Goal: Task Accomplishment & Management: Manage account settings

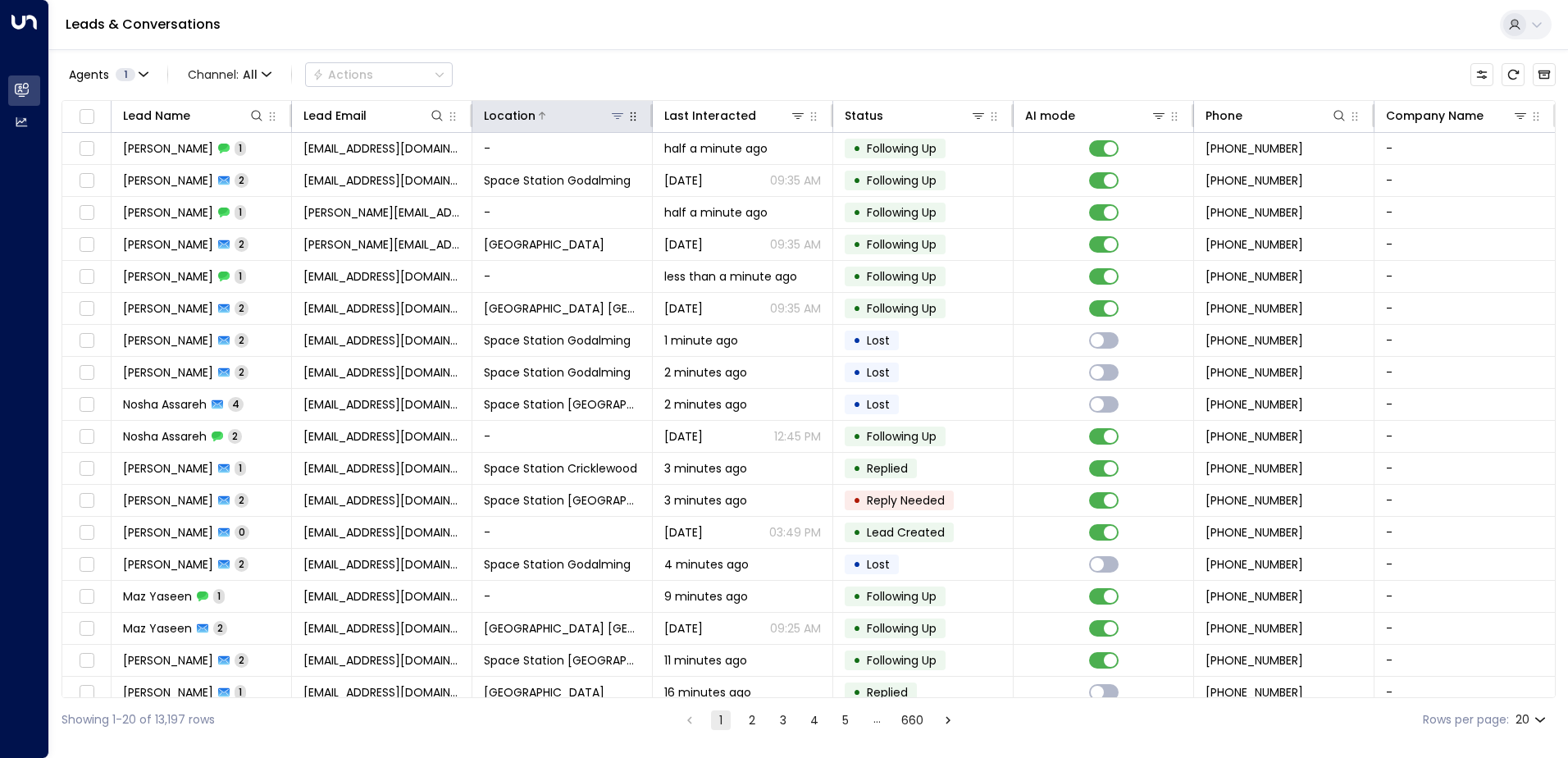
click at [616, 114] on icon at bounding box center [617, 116] width 11 height 6
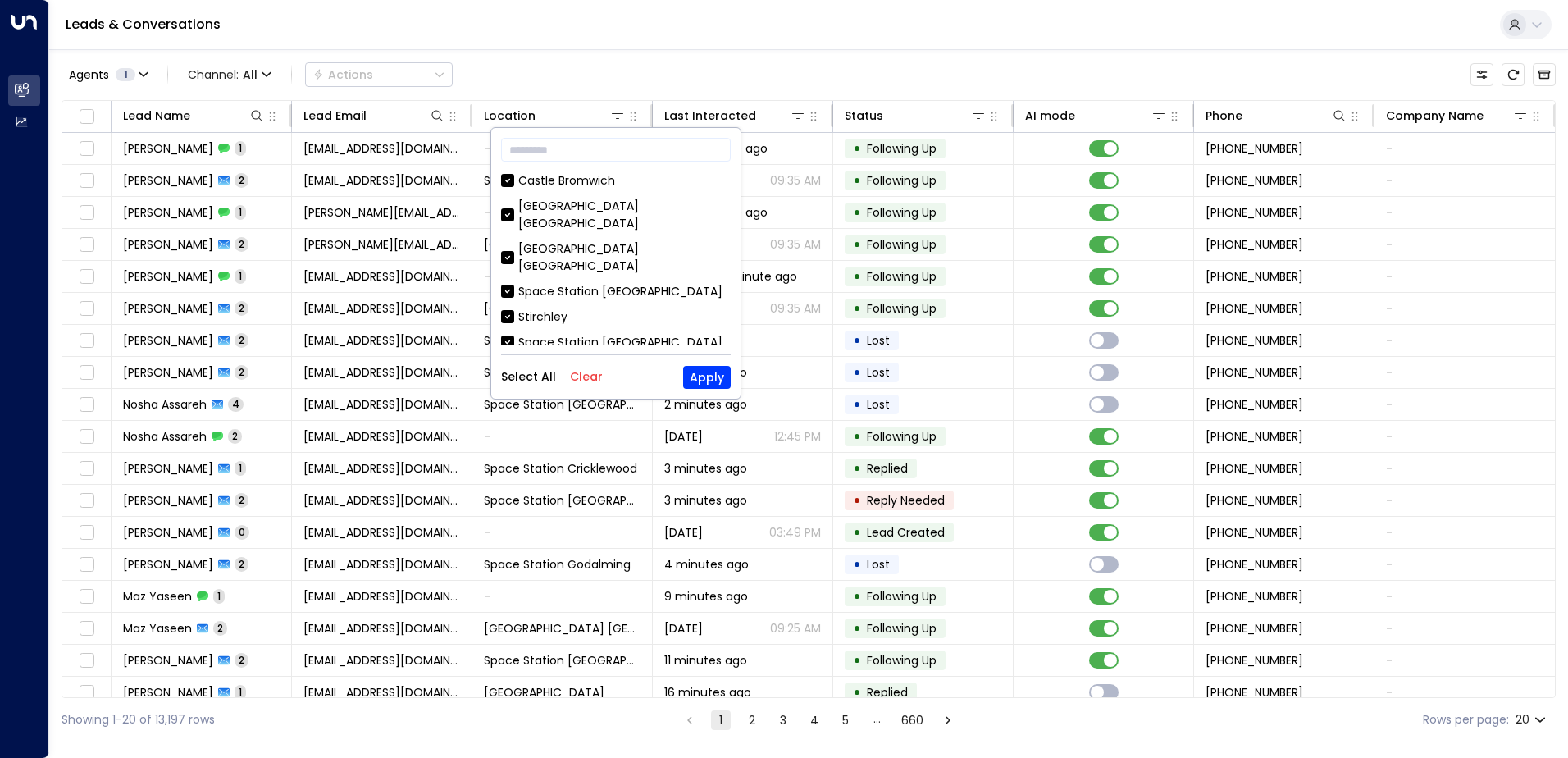
click at [591, 387] on div "Select All Clear Apply" at bounding box center [616, 377] width 230 height 23
click at [592, 375] on button "Clear" at bounding box center [587, 377] width 33 height 13
click at [602, 283] on div "Space Station [GEOGRAPHIC_DATA]" at bounding box center [620, 292] width 204 height 18
click at [712, 379] on button "Apply" at bounding box center [707, 377] width 48 height 23
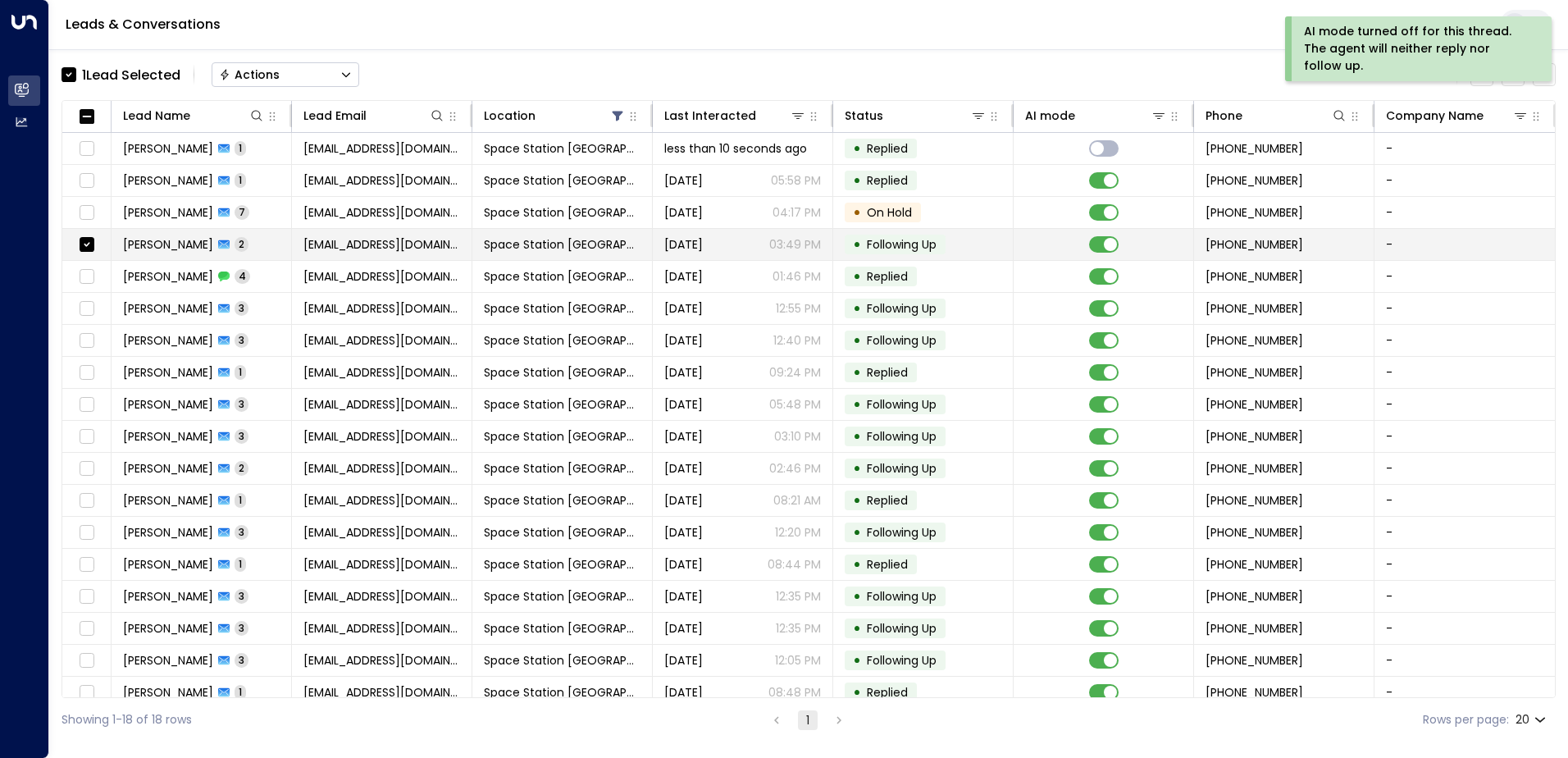
click at [76, 247] on td at bounding box center [87, 245] width 49 height 31
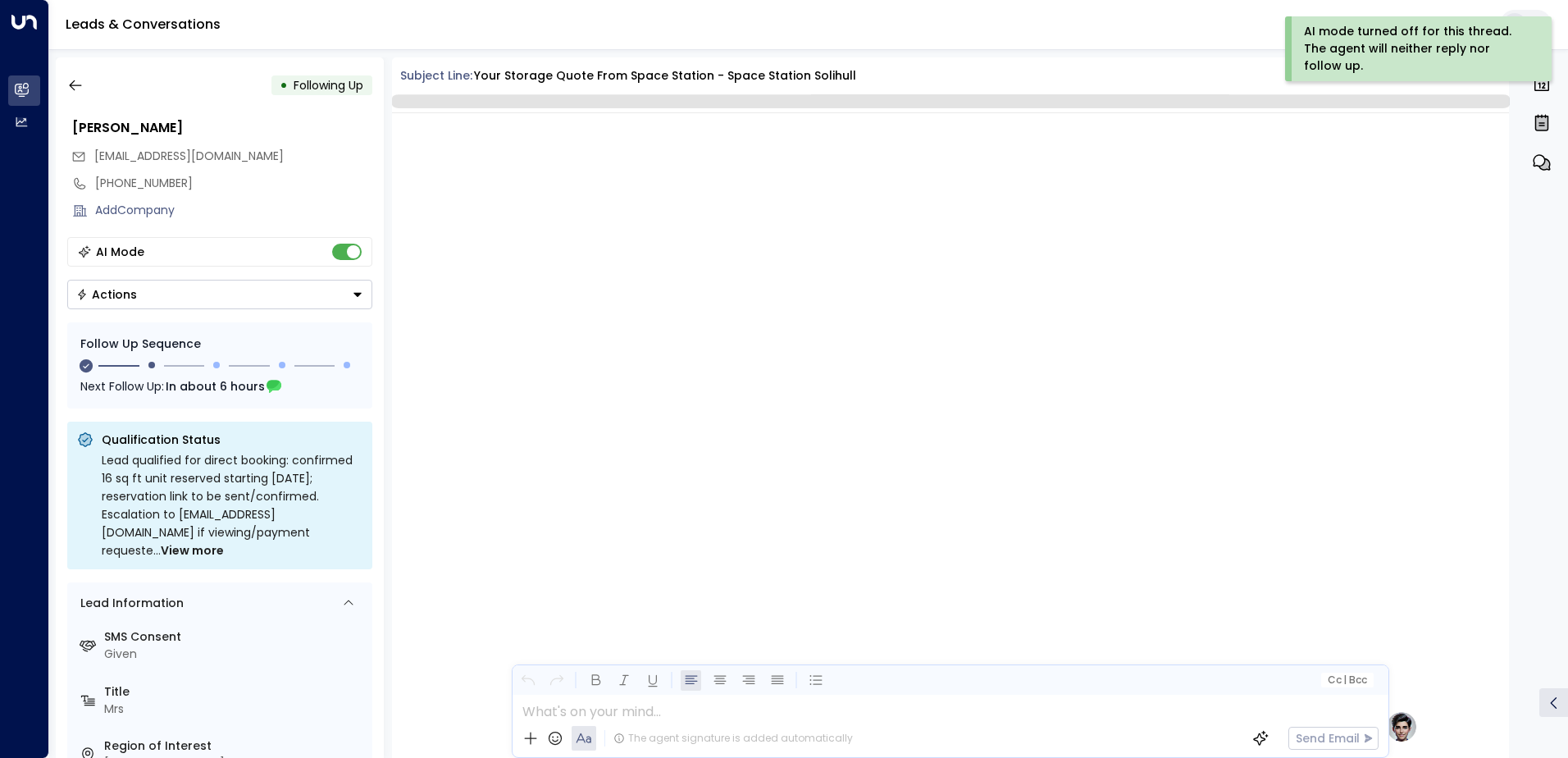
scroll to position [1414, 0]
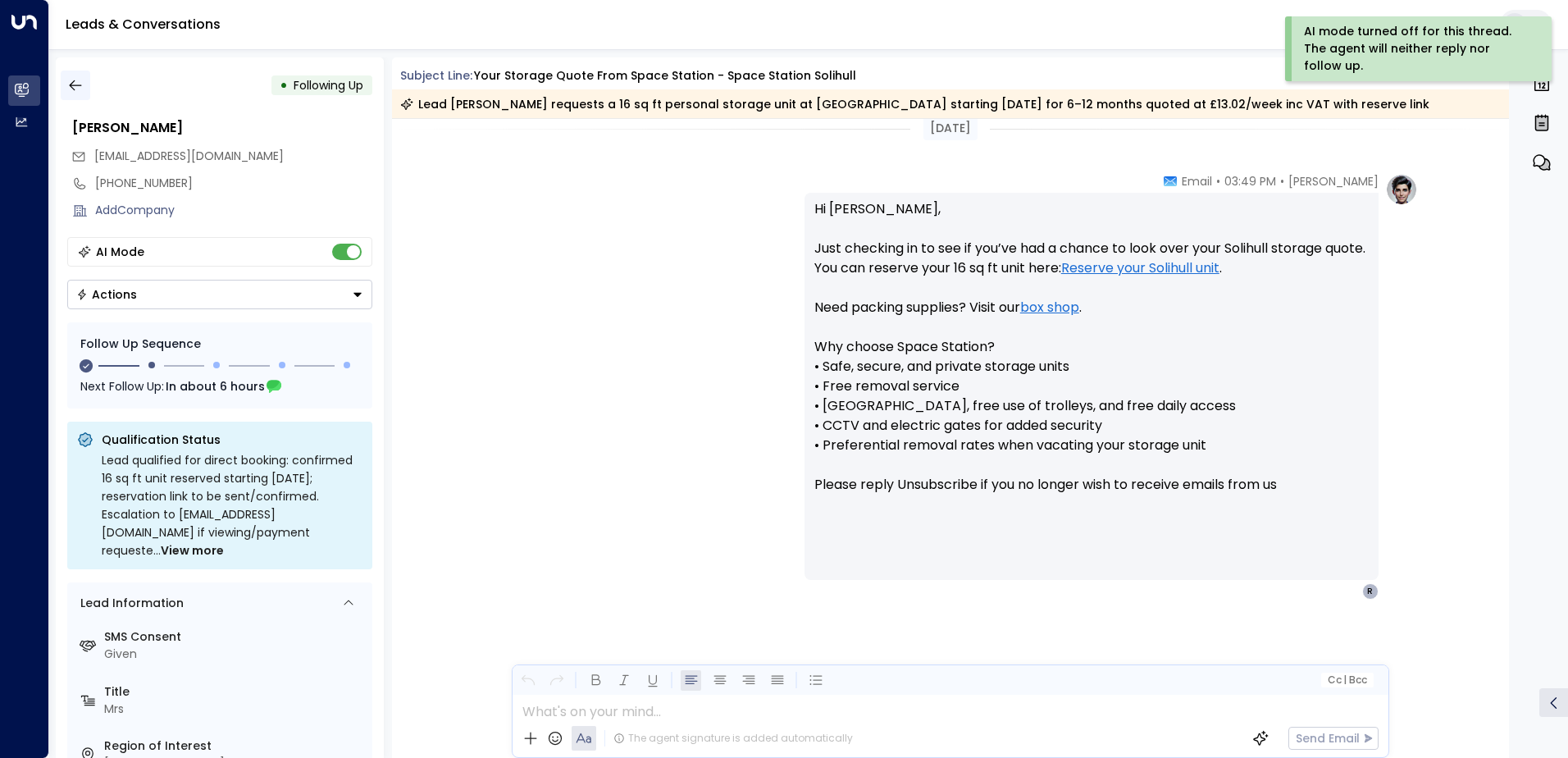
click at [67, 78] on button "button" at bounding box center [76, 85] width 30 height 30
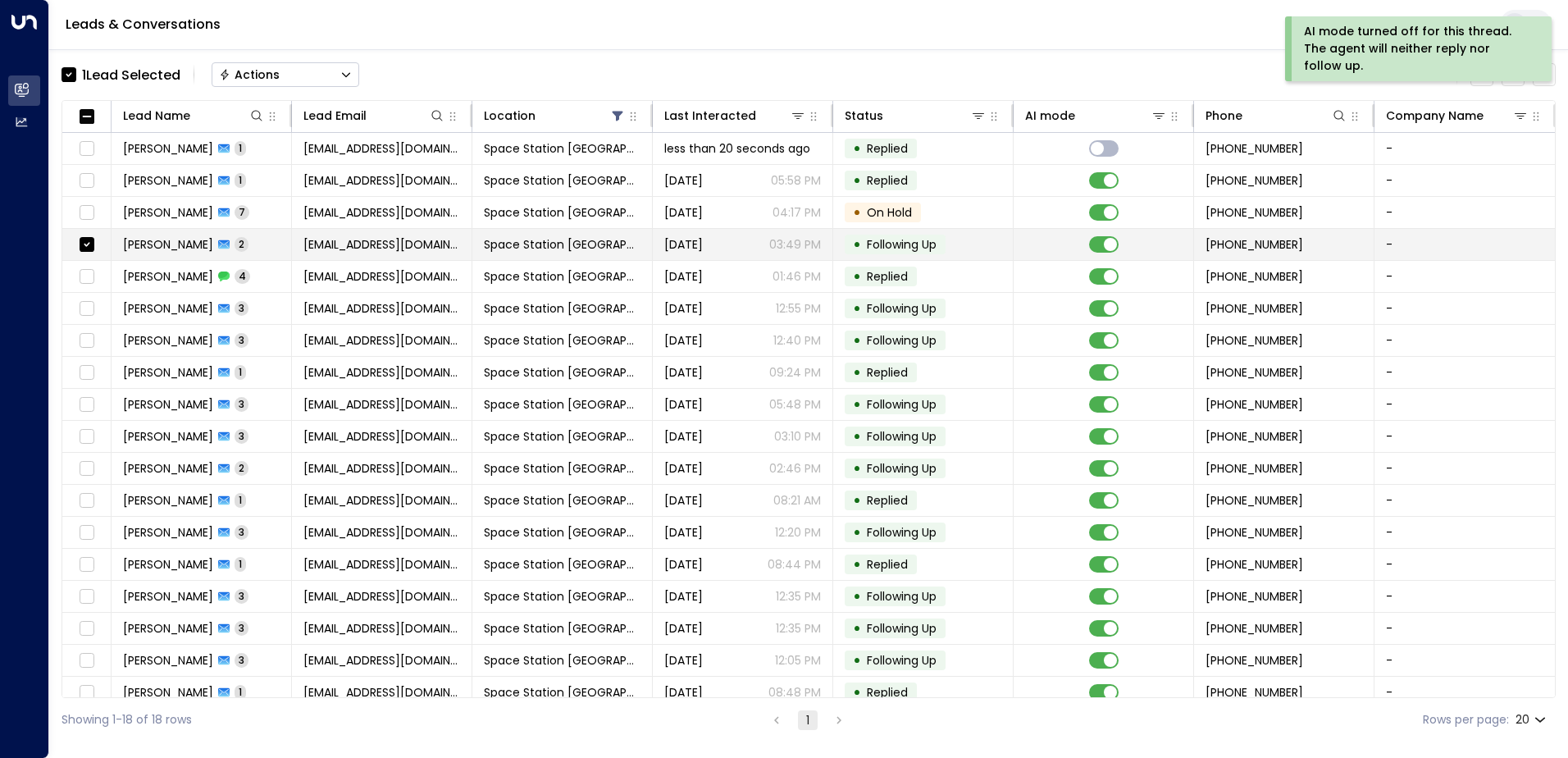
click at [98, 244] on td at bounding box center [87, 245] width 49 height 31
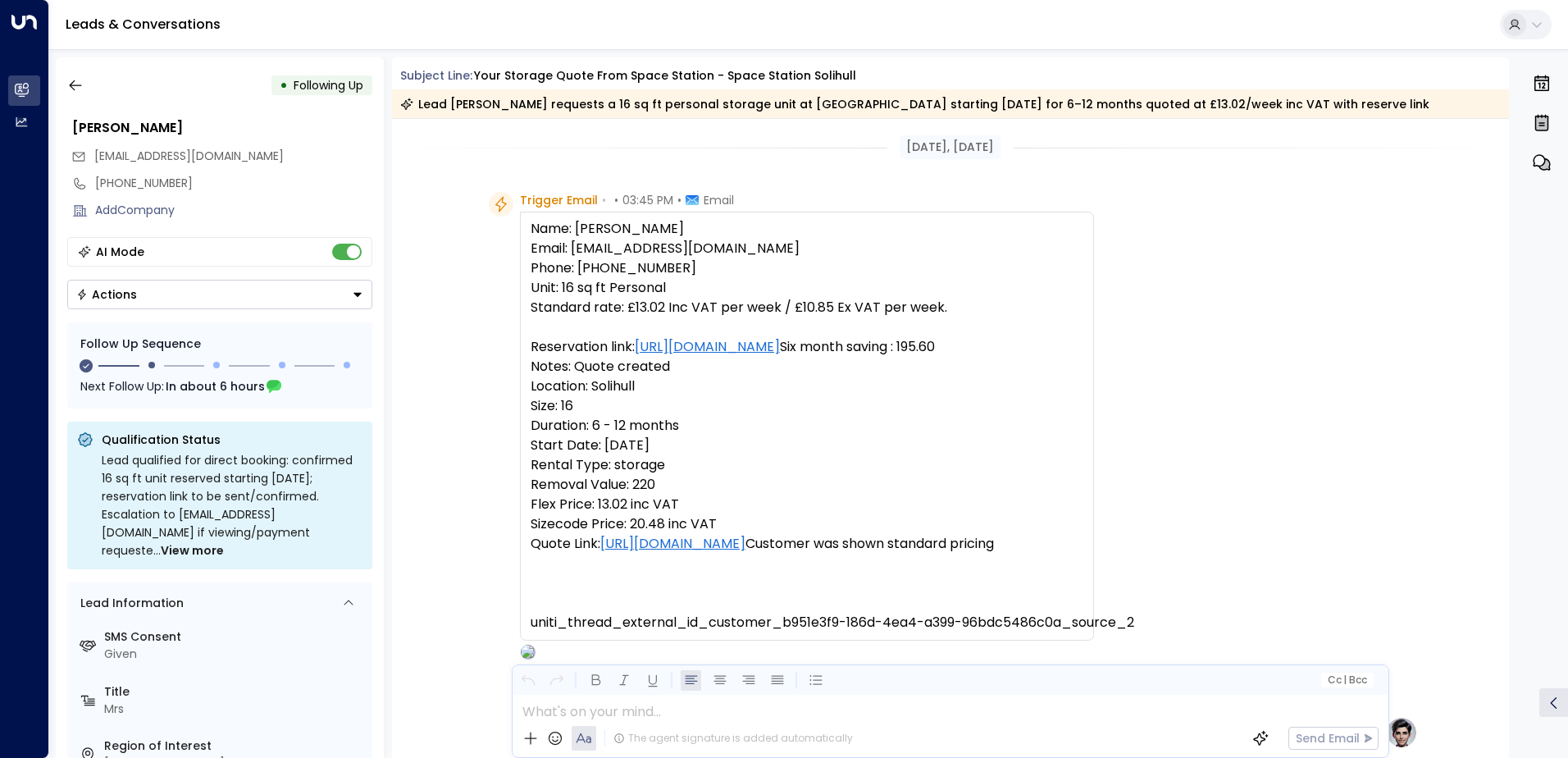
scroll to position [1239, 0]
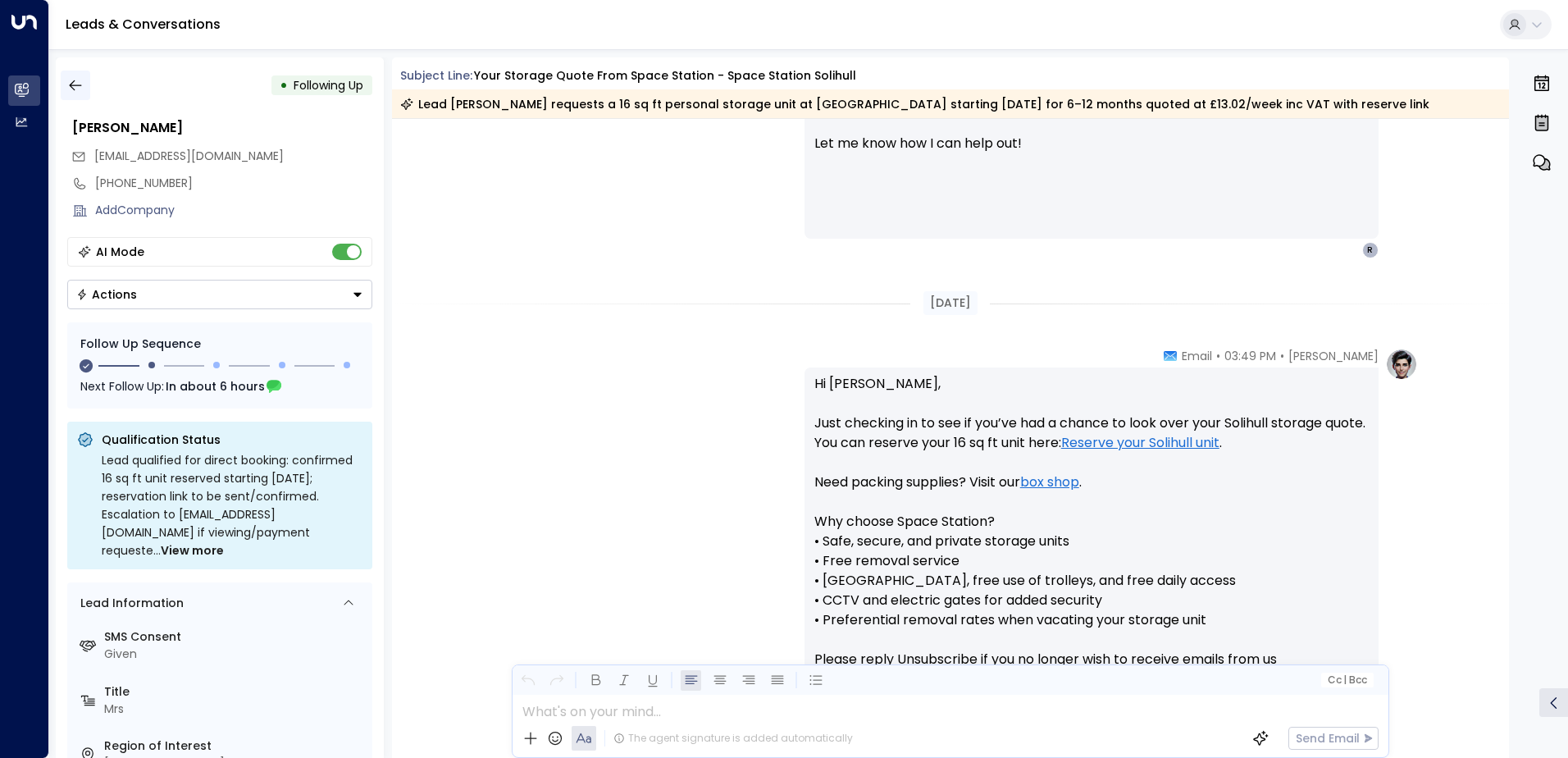
click at [78, 92] on icon "button" at bounding box center [76, 86] width 17 height 17
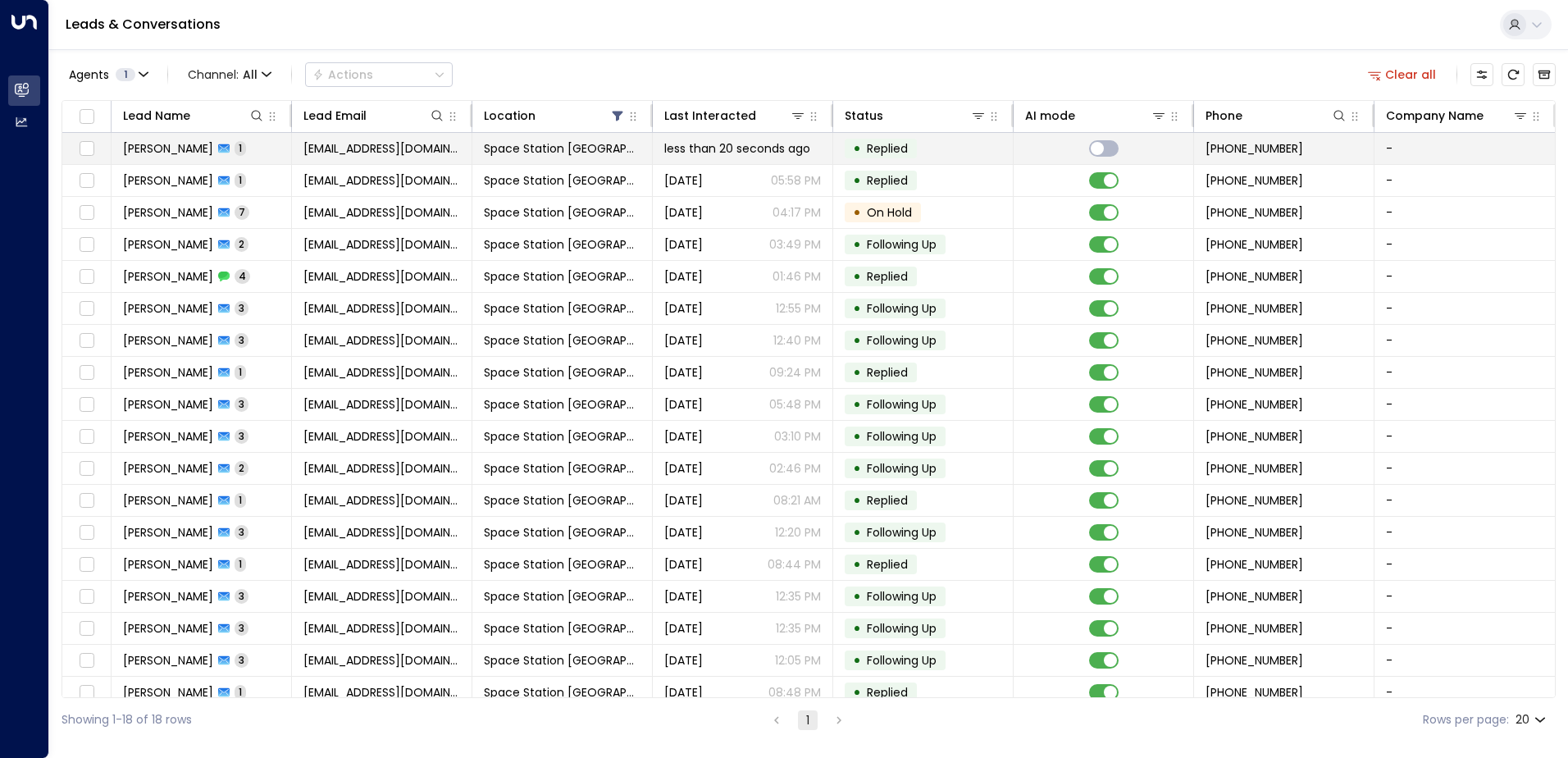
click at [85, 159] on td at bounding box center [87, 149] width 49 height 31
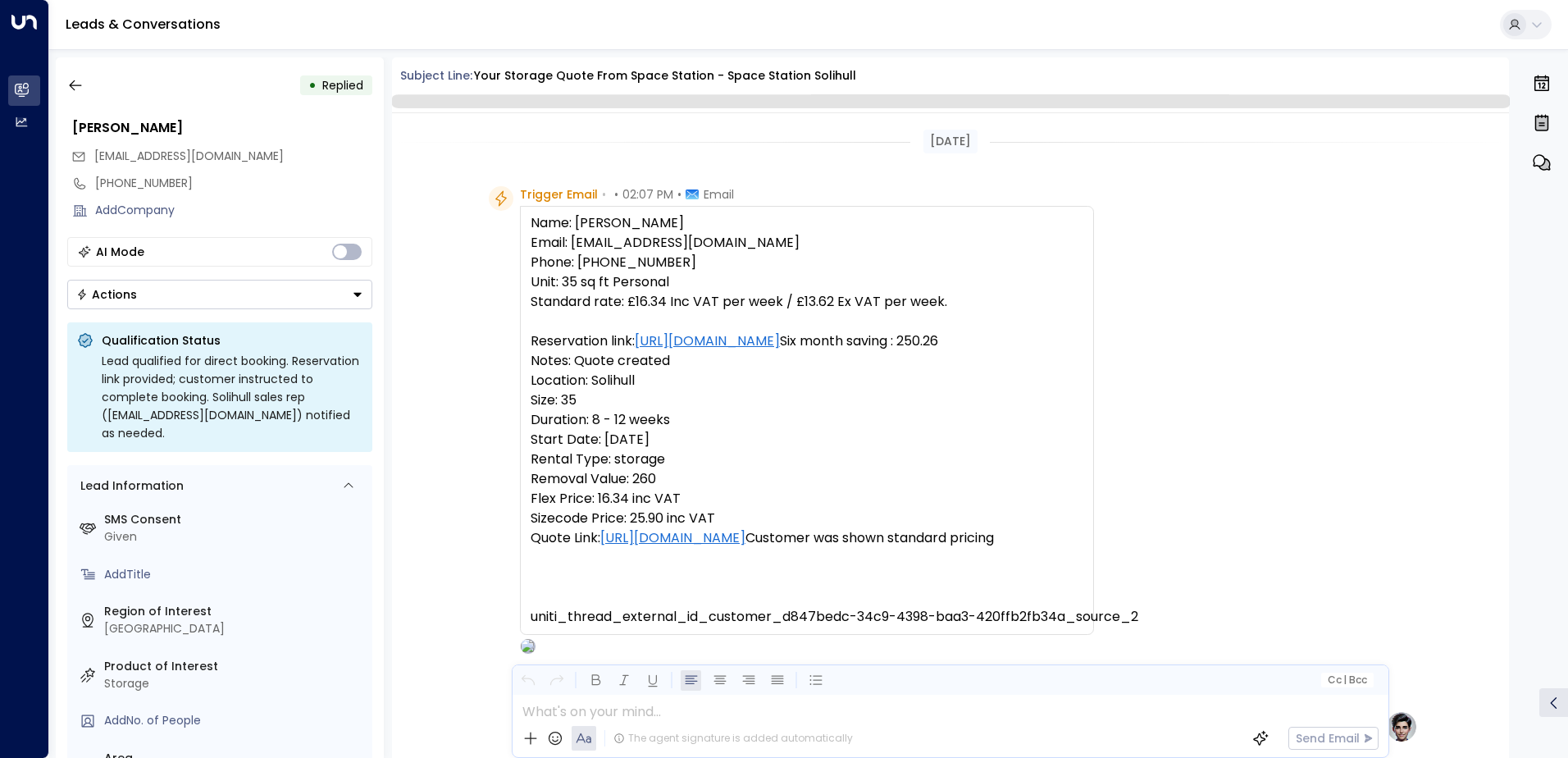
scroll to position [619, 0]
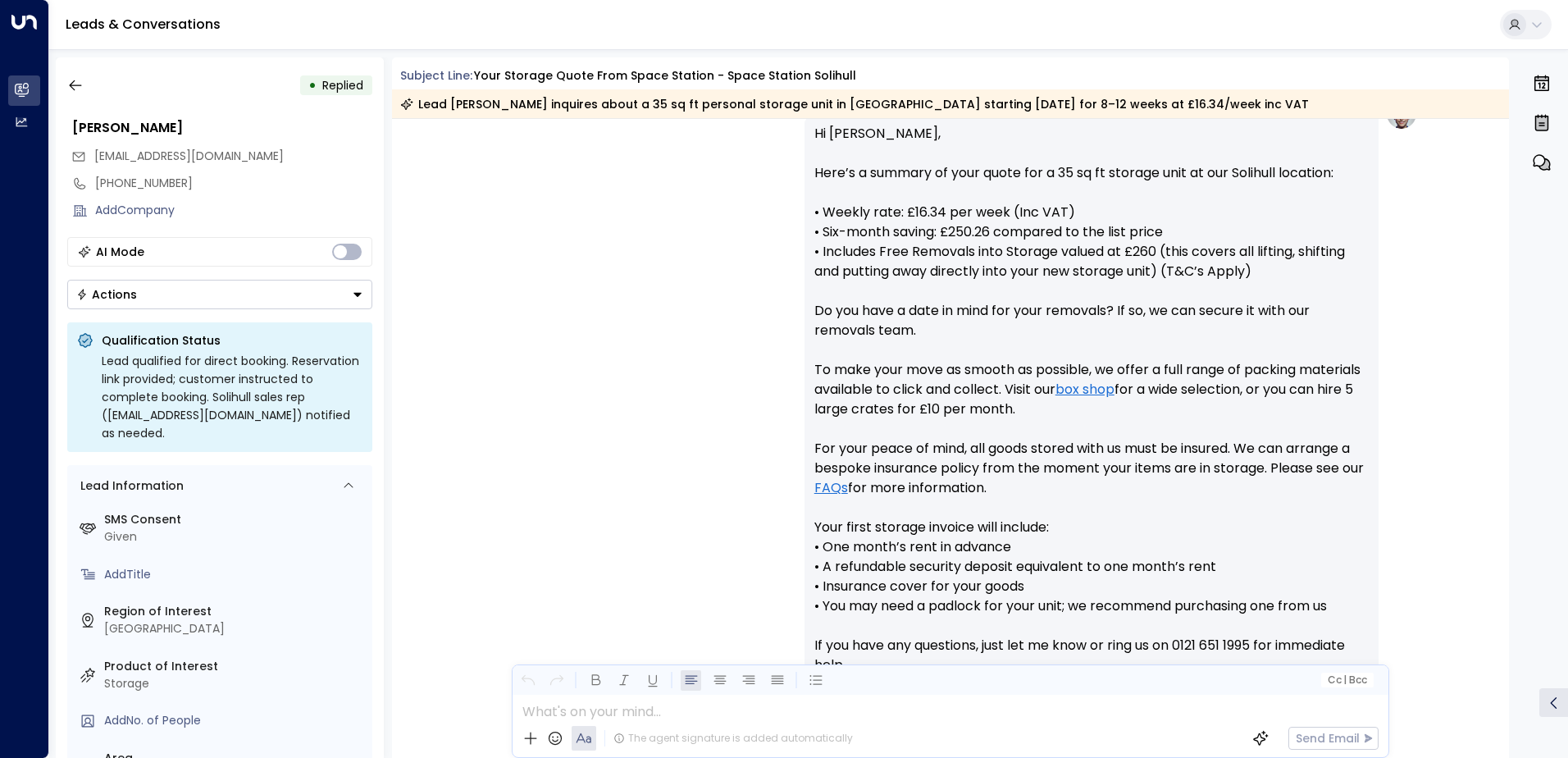
click at [219, 290] on button "Actions" at bounding box center [220, 295] width 305 height 30
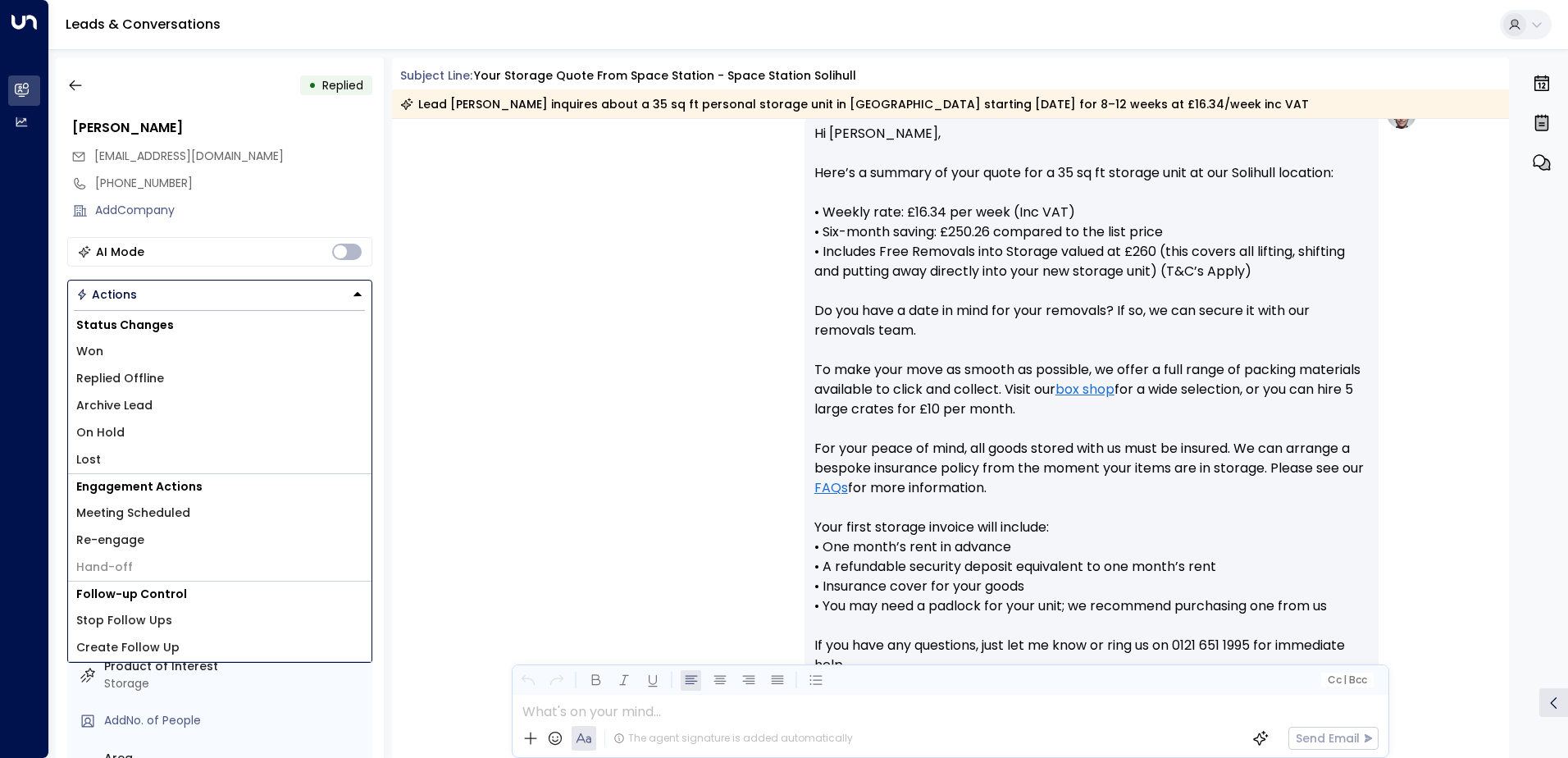
click at [178, 395] on li "Archive Lead" at bounding box center [220, 405] width 304 height 27
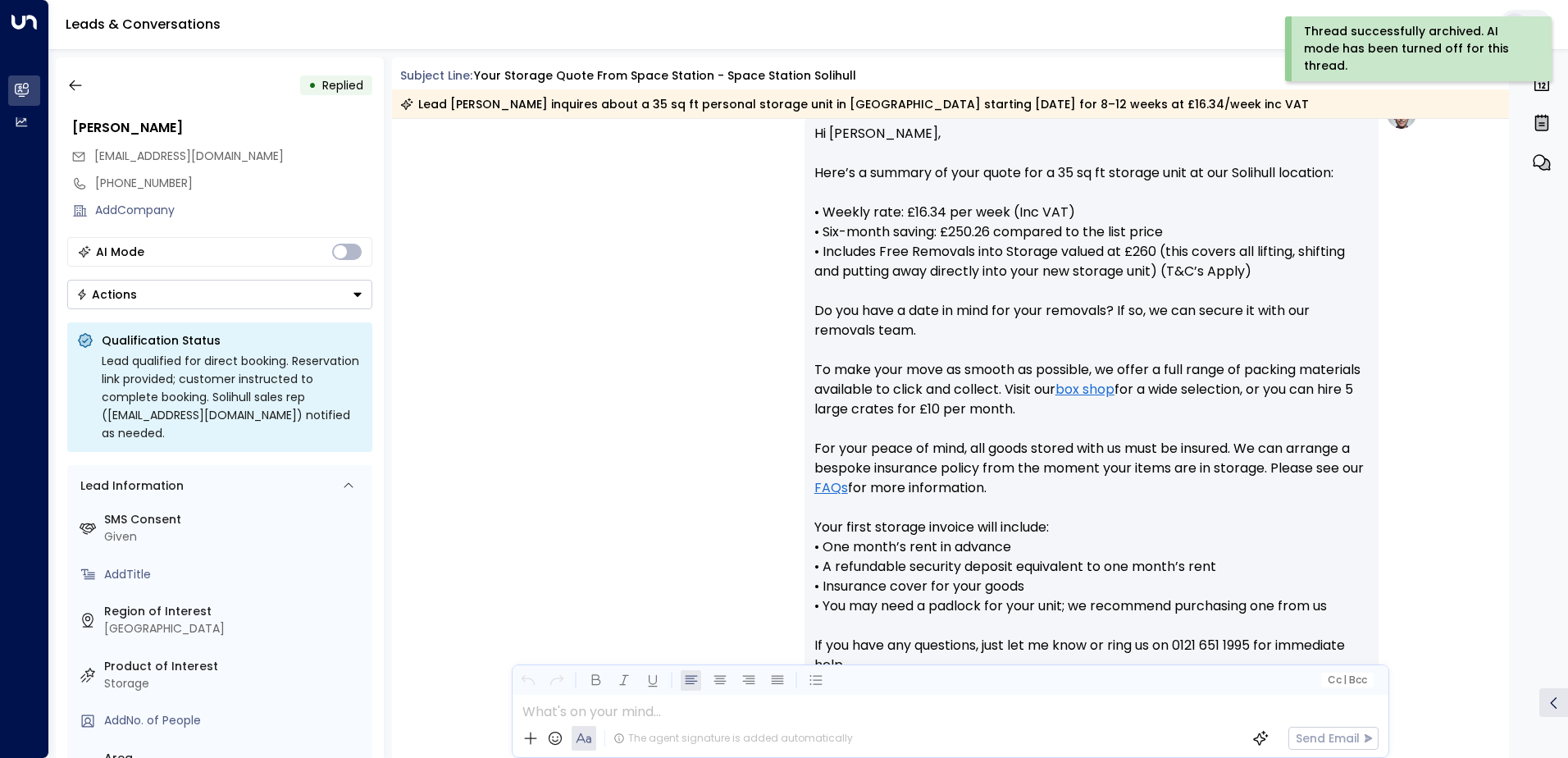
click at [199, 309] on div "• Replied [PERSON_NAME] [EMAIL_ADDRESS][DOMAIN_NAME] [PHONE_NUMBER] Add Company…" at bounding box center [220, 407] width 329 height 701
click at [171, 294] on button "Actions" at bounding box center [220, 295] width 305 height 30
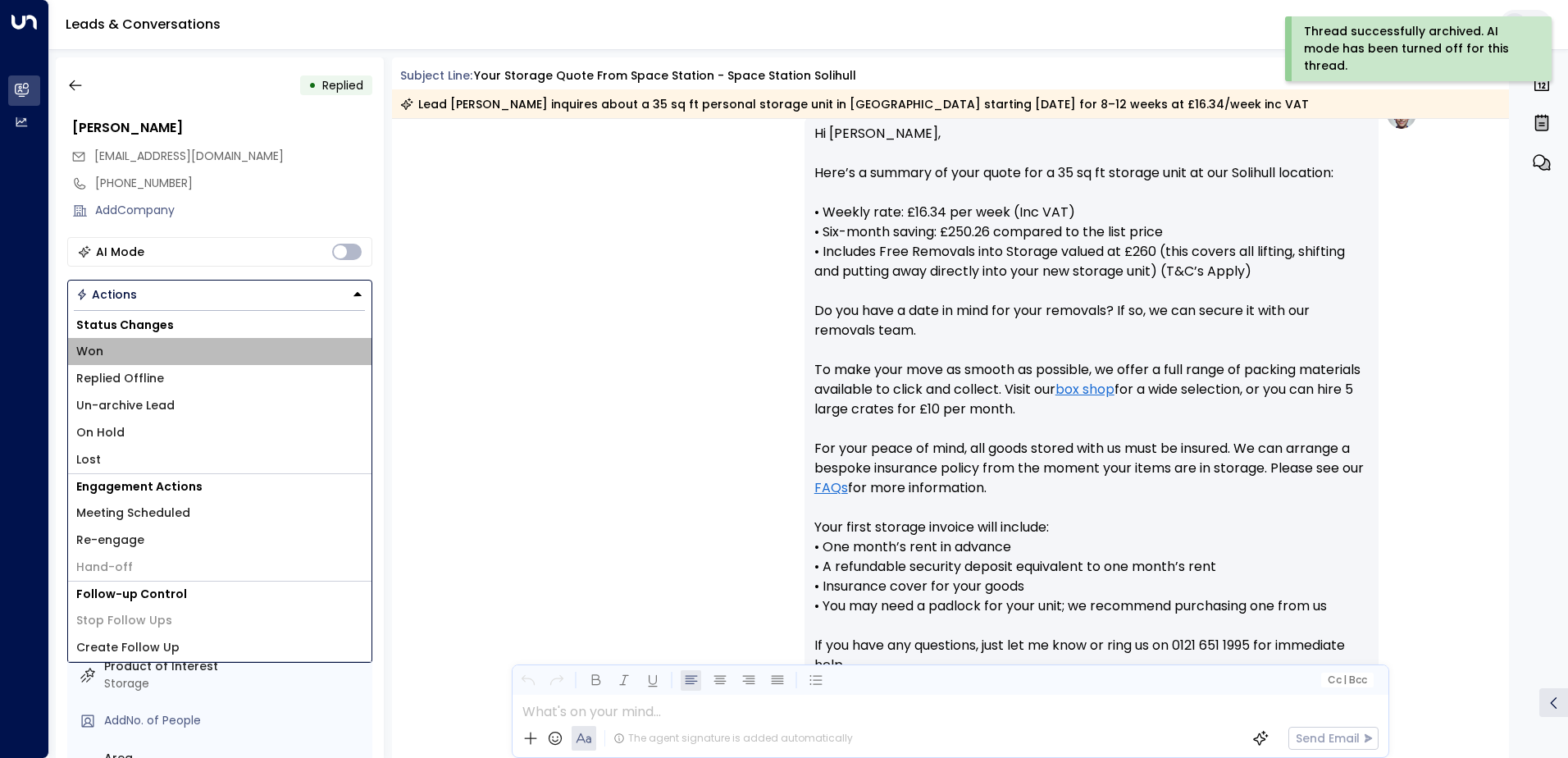
click at [128, 343] on li "Won" at bounding box center [220, 351] width 304 height 27
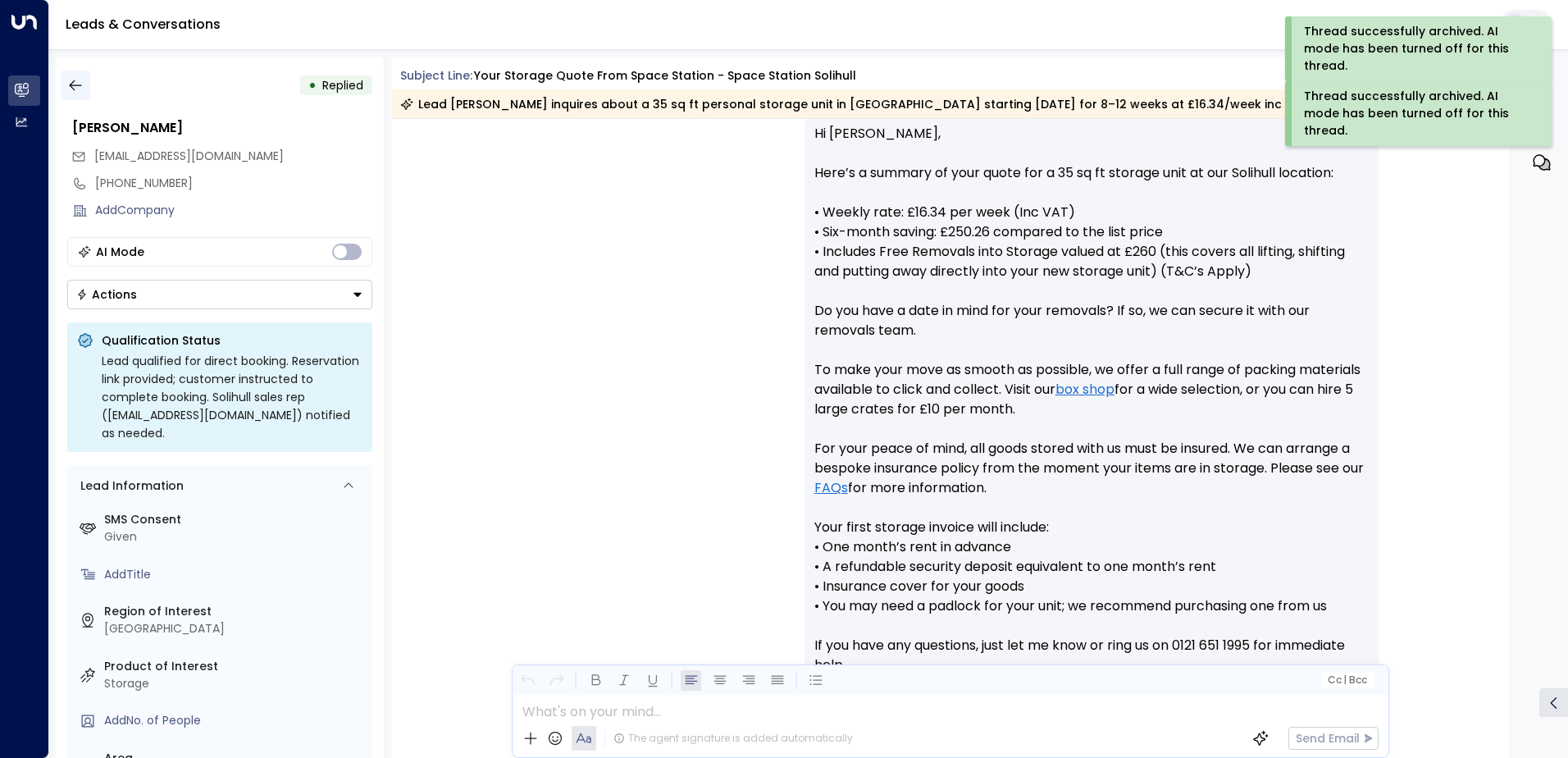
click at [85, 96] on button "button" at bounding box center [76, 85] width 30 height 30
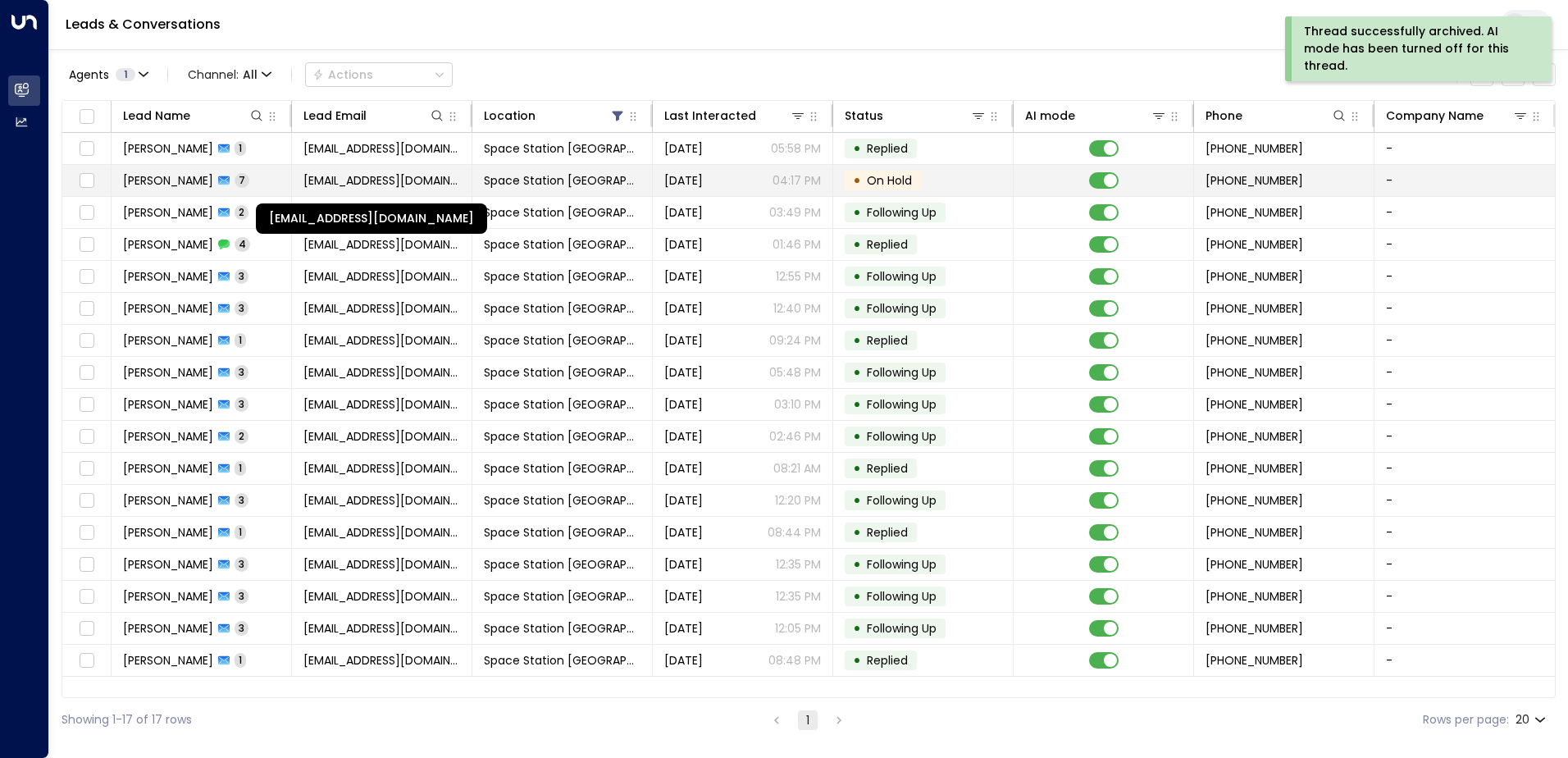
click at [442, 178] on span "[EMAIL_ADDRESS][DOMAIN_NAME]" at bounding box center [382, 181] width 157 height 17
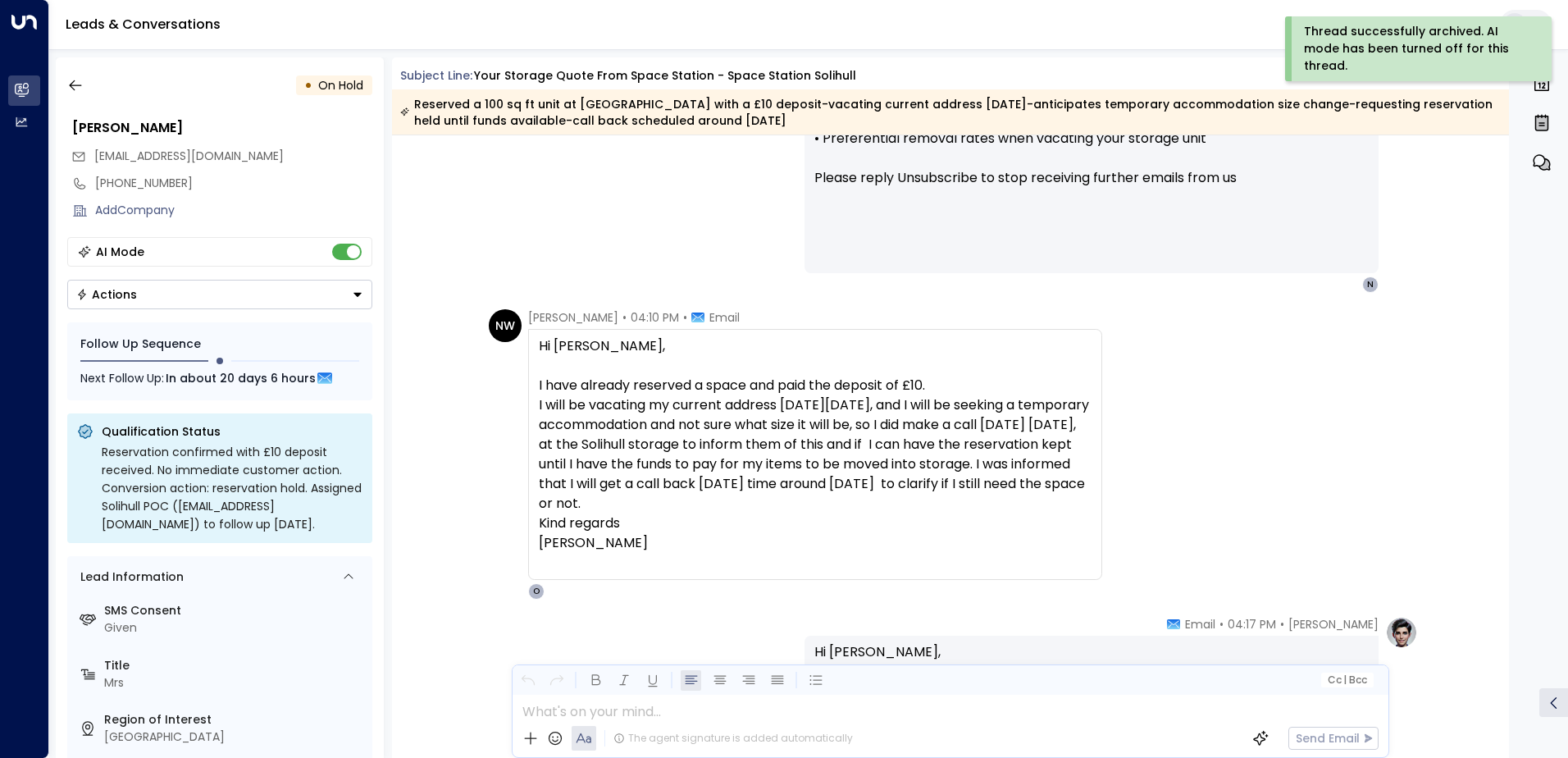
scroll to position [3113, 0]
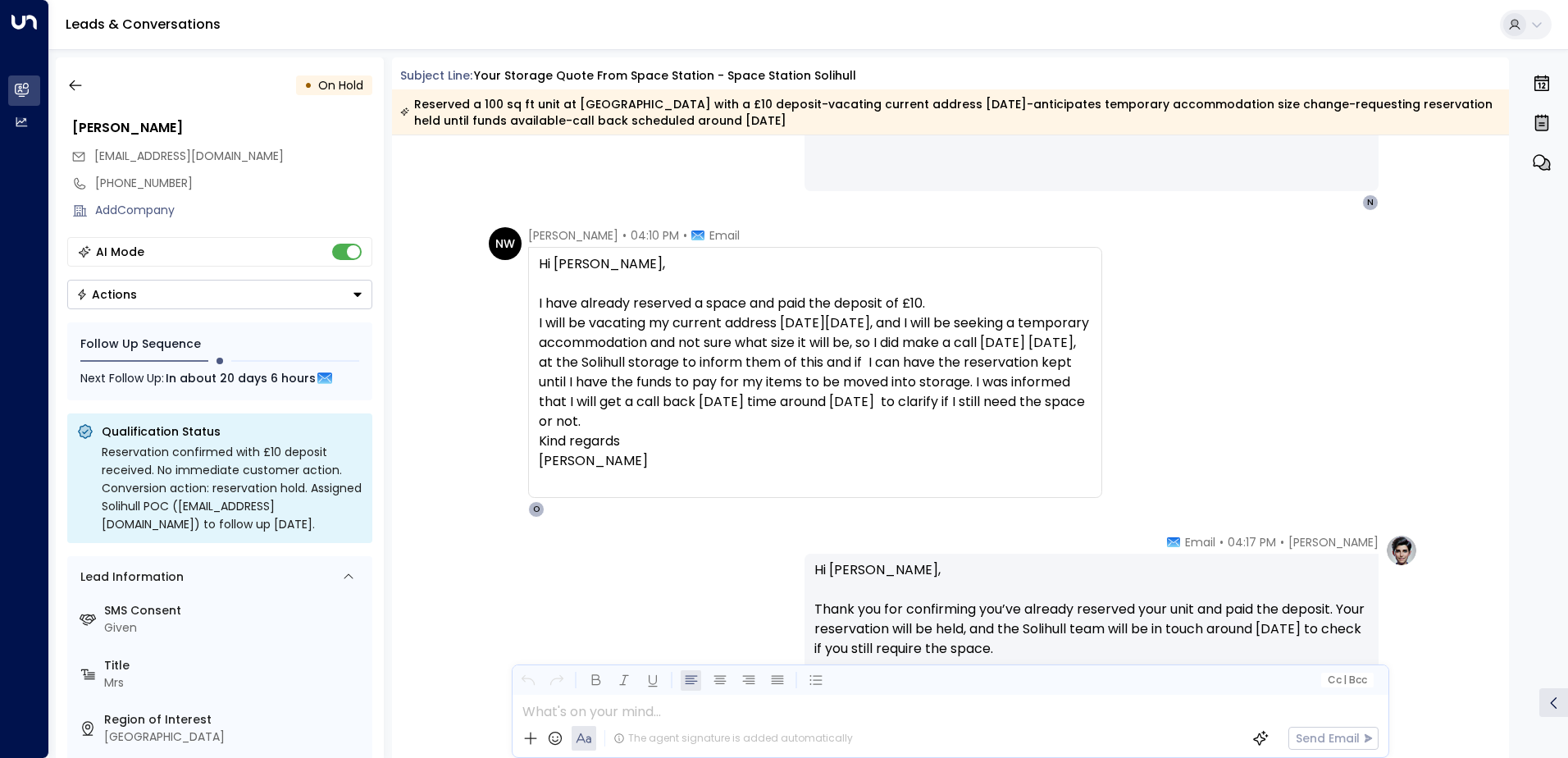
click at [348, 261] on div "AI Mode" at bounding box center [220, 252] width 305 height 30
click at [329, 291] on button "Actions" at bounding box center [220, 295] width 305 height 30
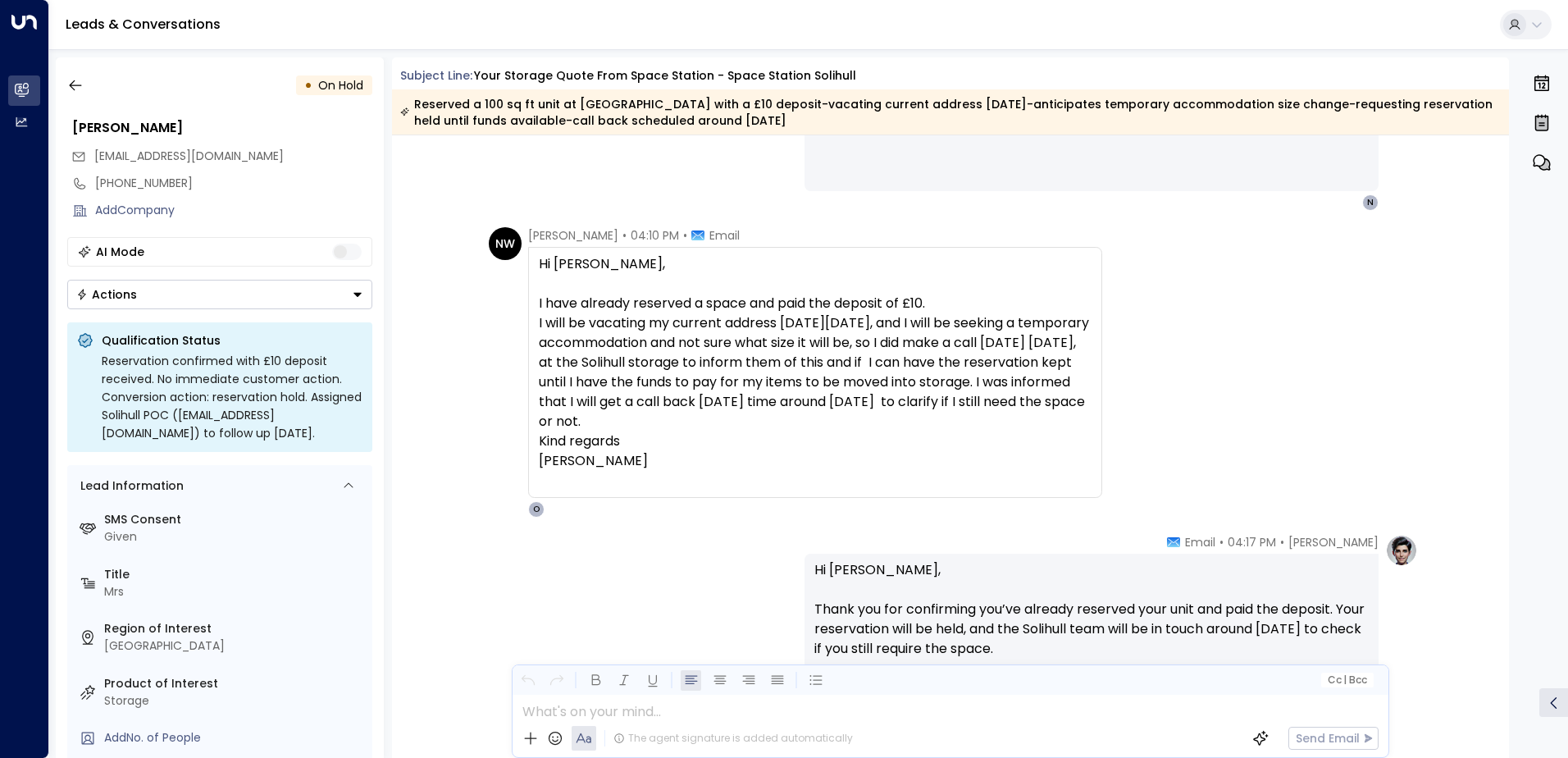
click at [307, 301] on button "Actions" at bounding box center [220, 295] width 305 height 30
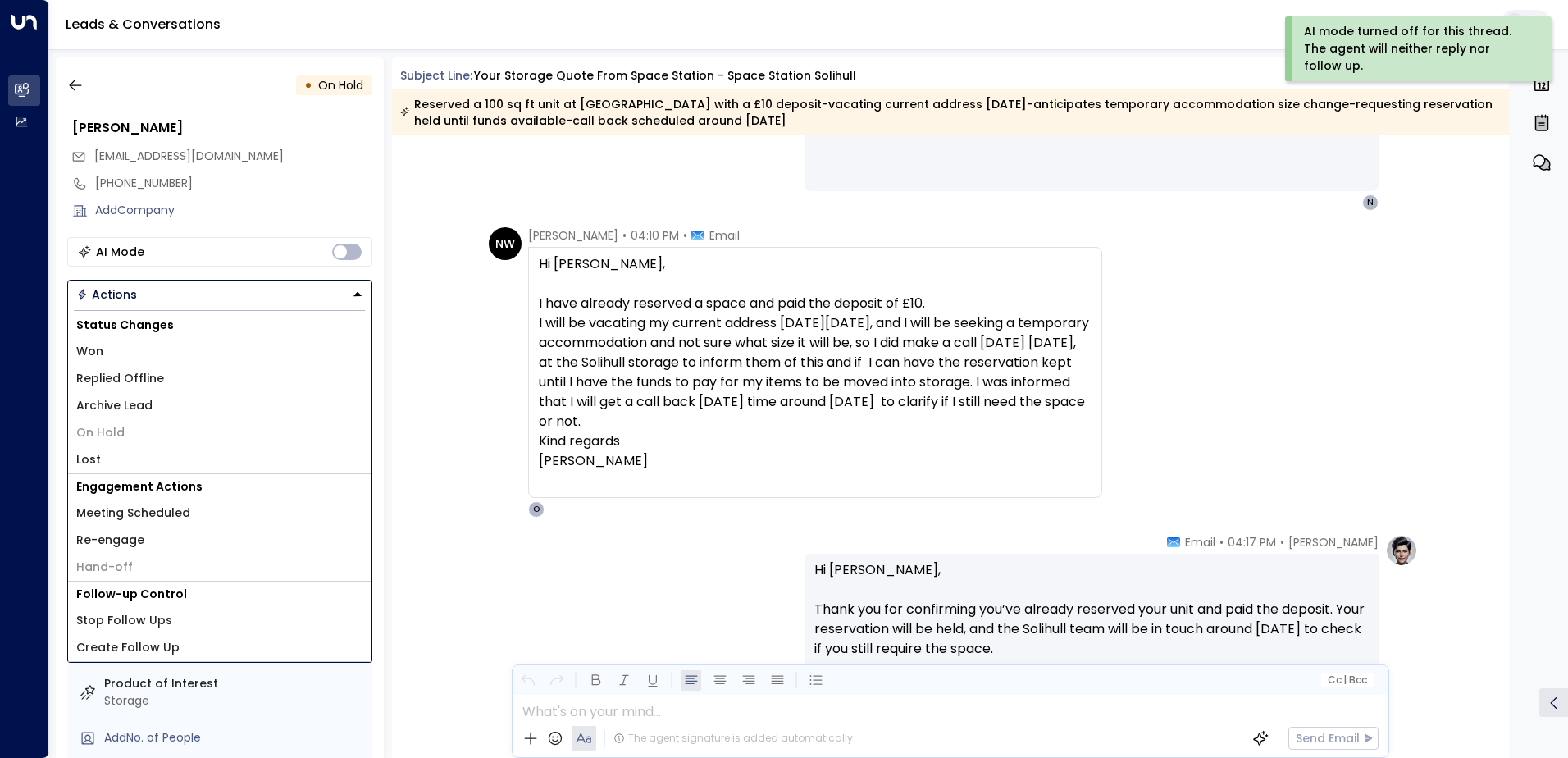
click at [199, 379] on li "Replied Offline" at bounding box center [220, 378] width 304 height 27
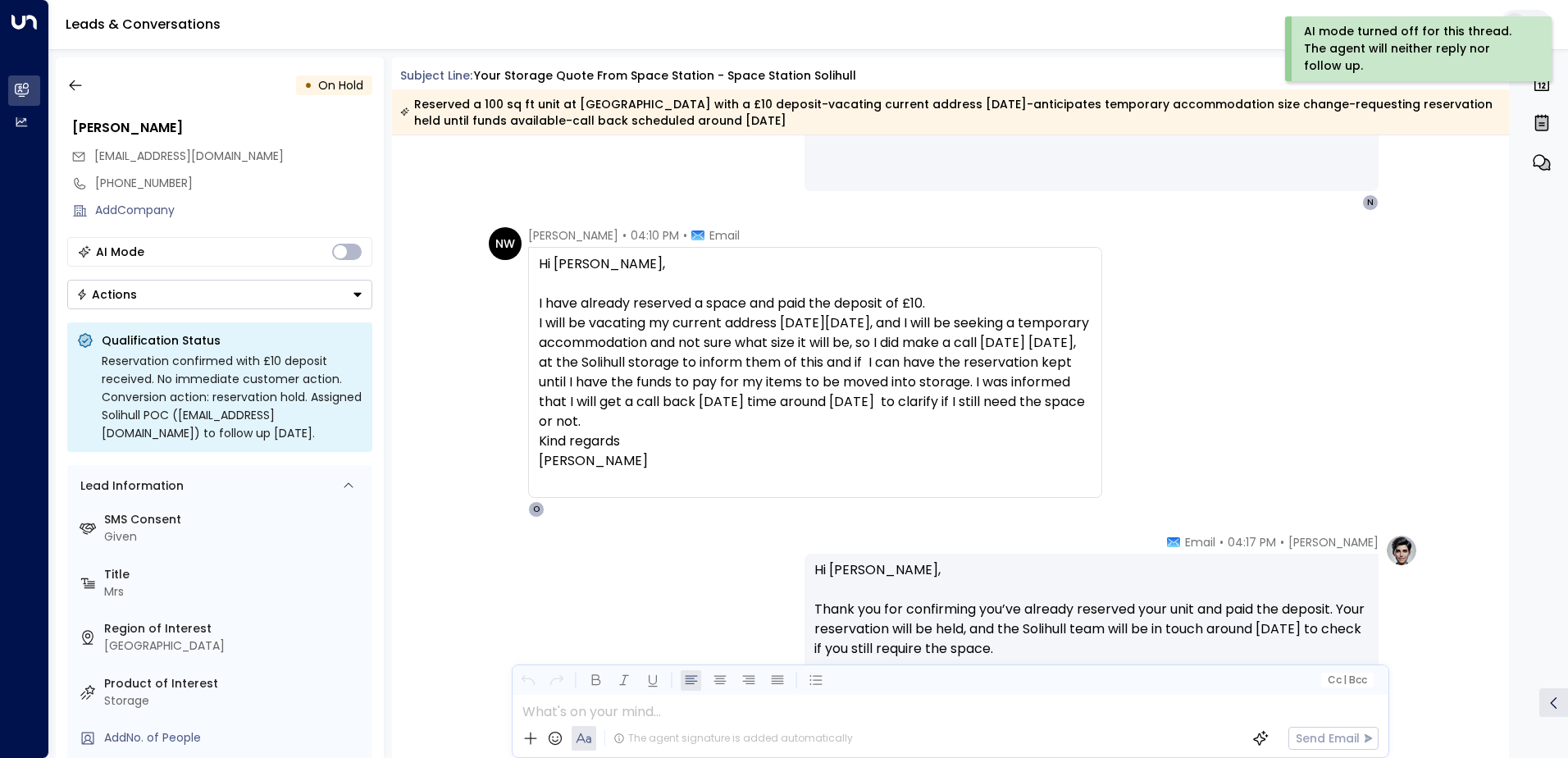
click at [293, 287] on button "Actions" at bounding box center [220, 295] width 305 height 30
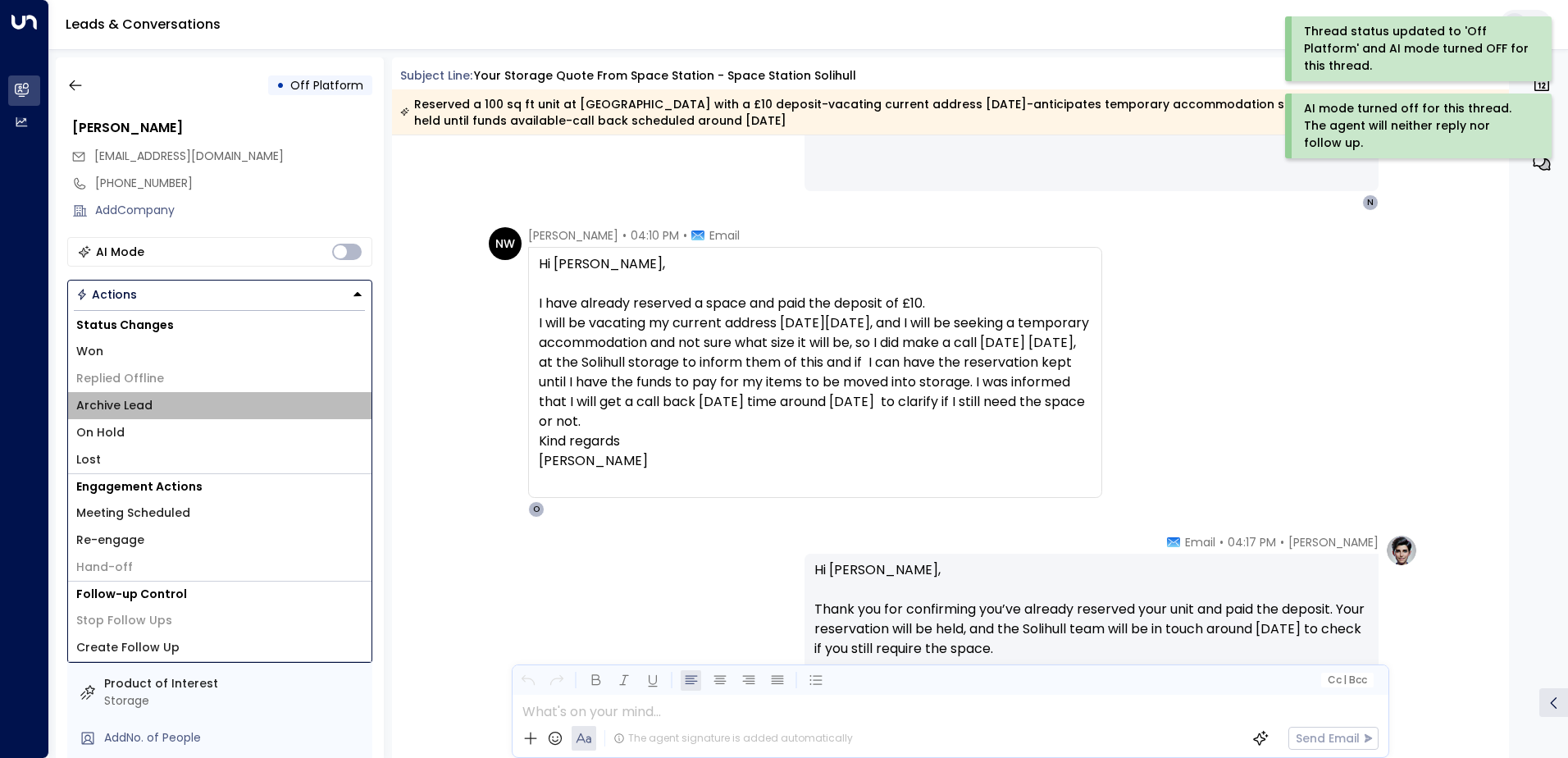
click at [188, 408] on li "Archive Lead" at bounding box center [220, 405] width 304 height 27
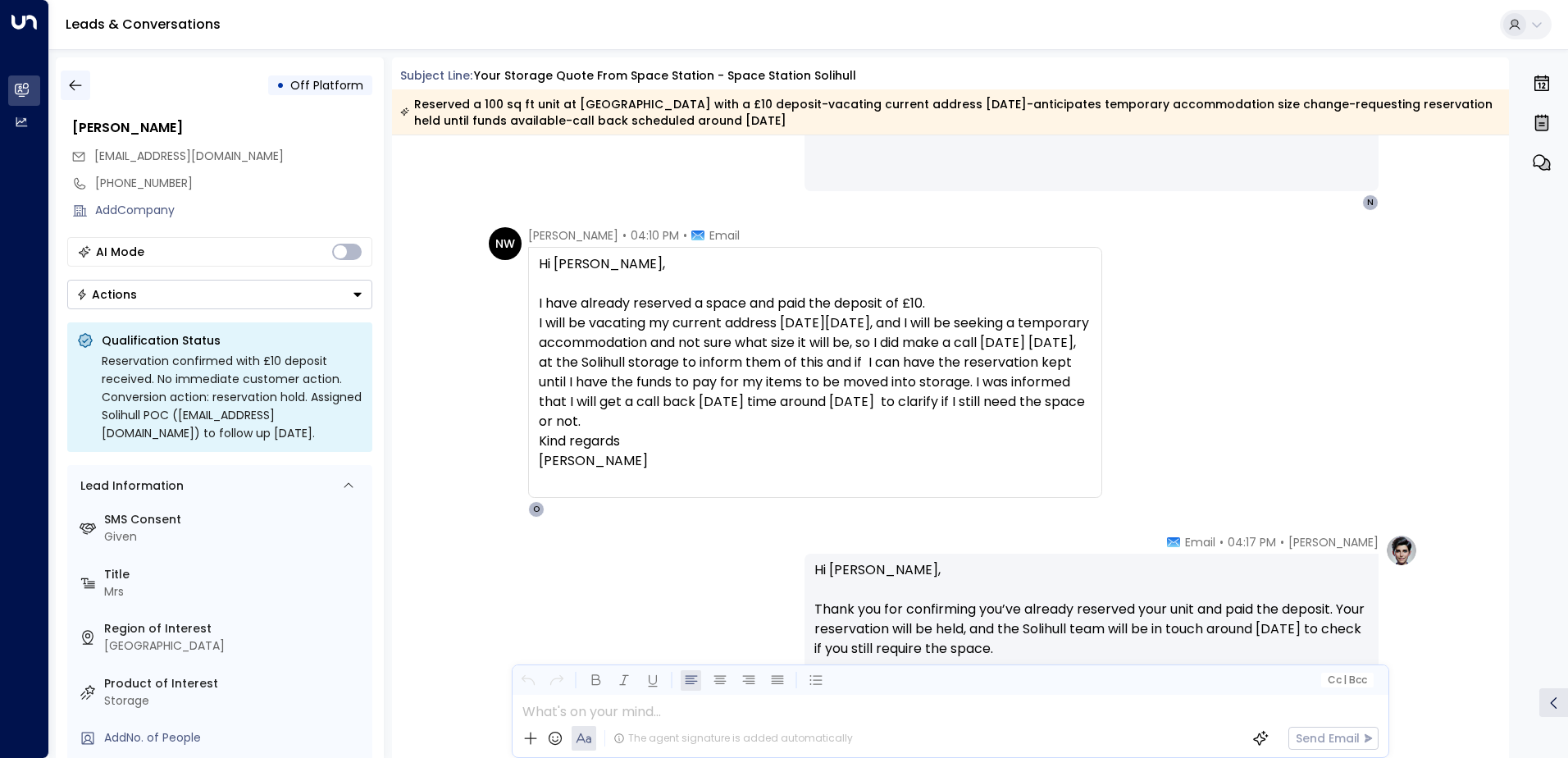
click at [78, 81] on icon "button" at bounding box center [76, 86] width 17 height 17
